Goal: Task Accomplishment & Management: Manage account settings

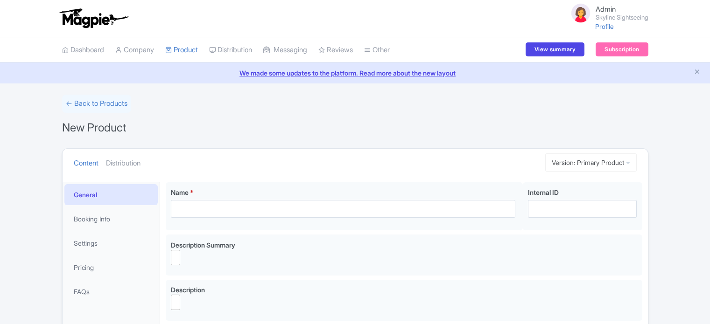
select select
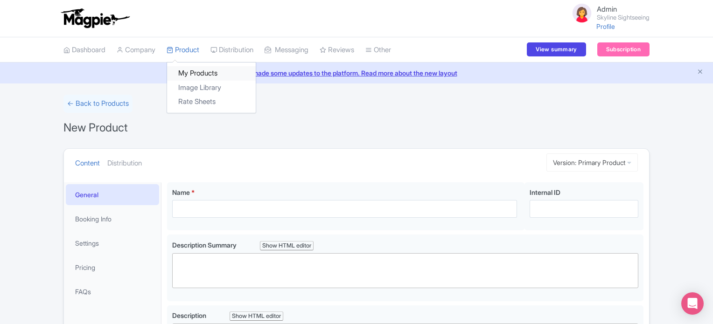
click at [189, 76] on link "My Products" at bounding box center [211, 73] width 89 height 14
